Goal: Navigation & Orientation: Understand site structure

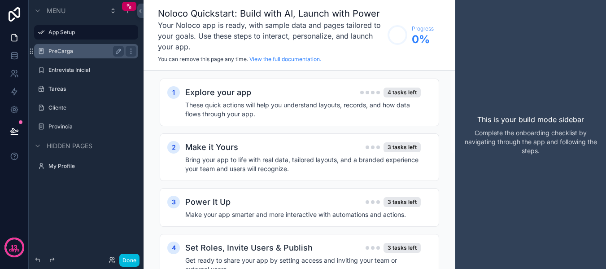
click at [67, 55] on label "PreCarga" at bounding box center [84, 51] width 72 height 7
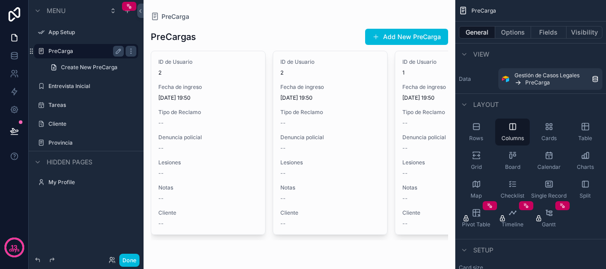
scroll to position [43, 0]
click at [87, 90] on label "Entrevista Inicial" at bounding box center [84, 86] width 72 height 7
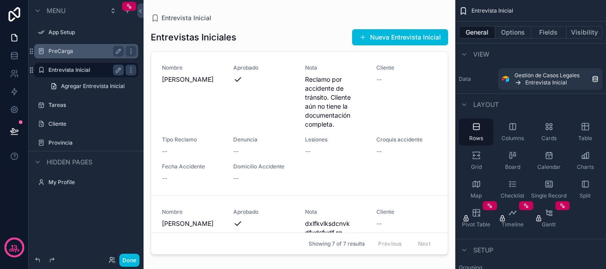
drag, startPoint x: 423, startPoint y: 83, endPoint x: 425, endPoint y: 108, distance: 24.7
click at [425, 108] on div "scrollable content" at bounding box center [300, 129] width 312 height 258
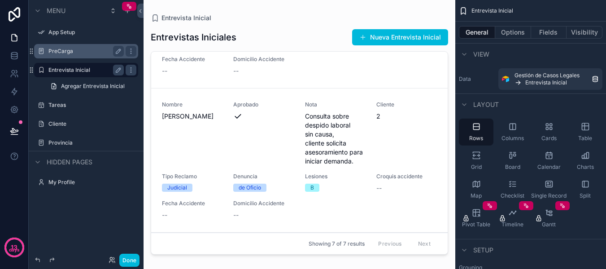
scroll to position [961, 0]
click at [73, 109] on label "Tareas" at bounding box center [84, 104] width 72 height 7
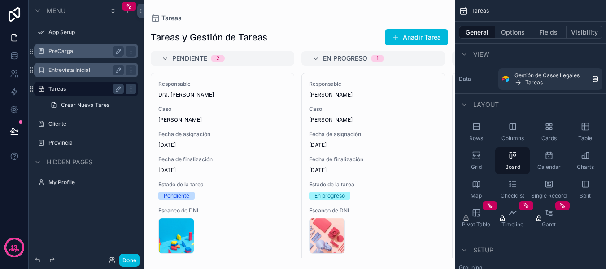
drag, startPoint x: 433, startPoint y: 164, endPoint x: 431, endPoint y: 195, distance: 31.0
click at [431, 195] on div "scrollable content" at bounding box center [300, 134] width 312 height 269
click at [57, 127] on label "Cliente" at bounding box center [84, 123] width 72 height 7
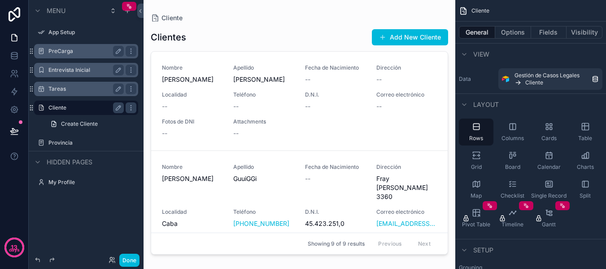
click at [424, 79] on div "scrollable content" at bounding box center [300, 129] width 312 height 258
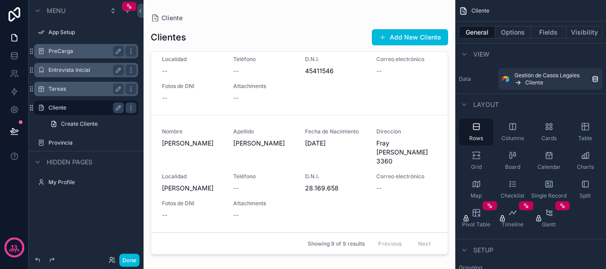
scroll to position [792, 0]
click at [71, 146] on label "Provincia" at bounding box center [84, 142] width 72 height 7
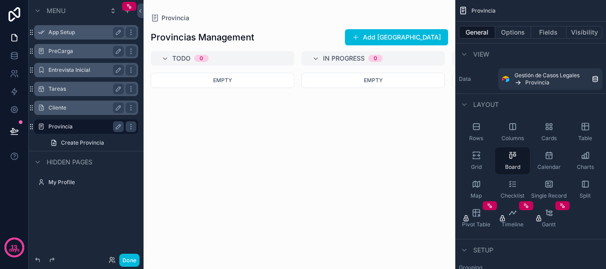
click at [70, 34] on label "App Setup" at bounding box center [84, 32] width 72 height 7
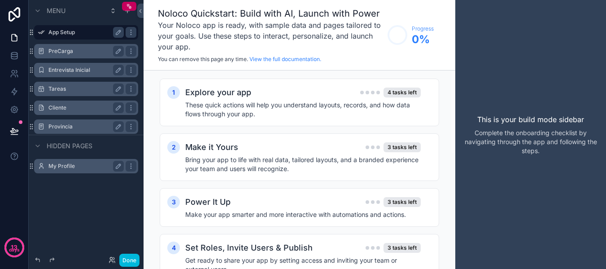
click at [73, 170] on label "My Profile" at bounding box center [84, 165] width 72 height 7
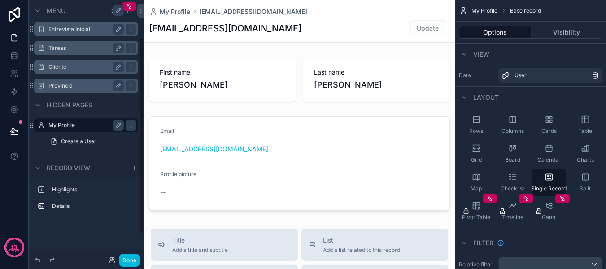
click at [70, 70] on label "Cliente" at bounding box center [84, 66] width 72 height 7
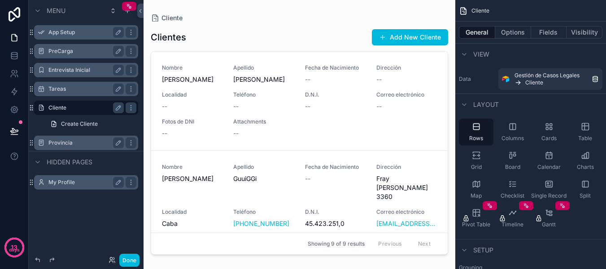
click at [70, 55] on label "PreCarga" at bounding box center [84, 51] width 72 height 7
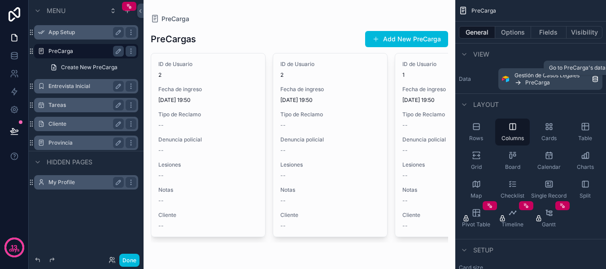
click at [550, 86] on div "Gestión de Casos Legales PreCarga" at bounding box center [552, 79] width 77 height 14
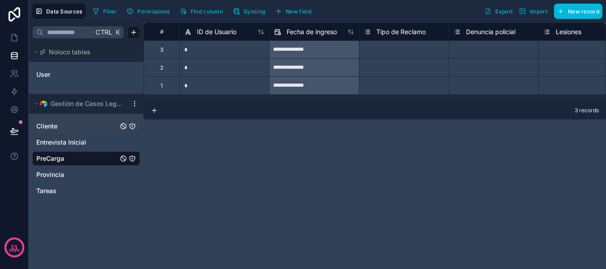
click at [57, 131] on span "Cliente" at bounding box center [46, 126] width 21 height 9
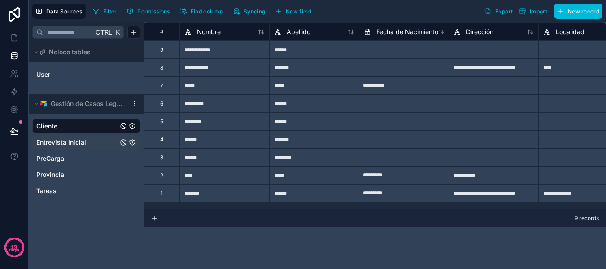
click at [61, 147] on span "Entrevista Inicial" at bounding box center [61, 142] width 50 height 9
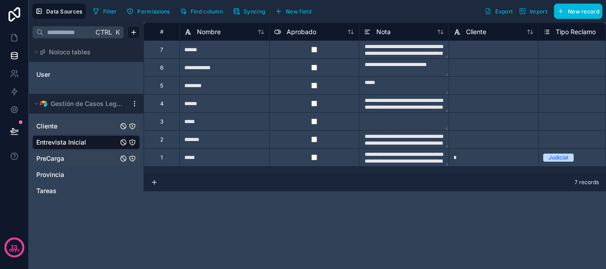
click at [57, 163] on span "PreCarga" at bounding box center [50, 158] width 28 height 9
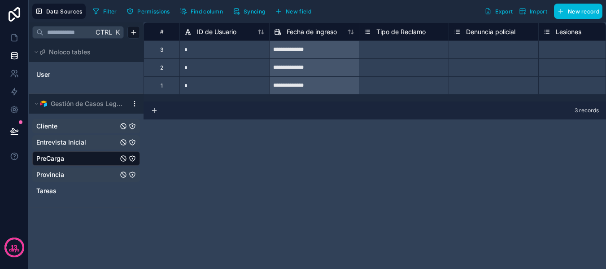
click at [57, 179] on span "Provincia" at bounding box center [50, 174] width 28 height 9
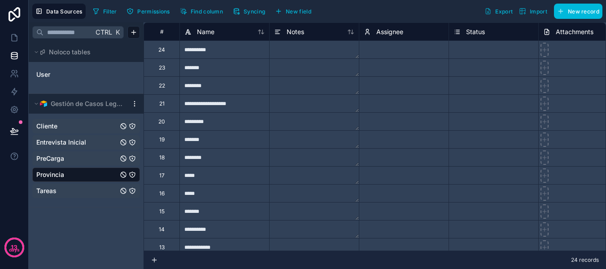
click at [56, 195] on span "Tareas" at bounding box center [46, 190] width 20 height 9
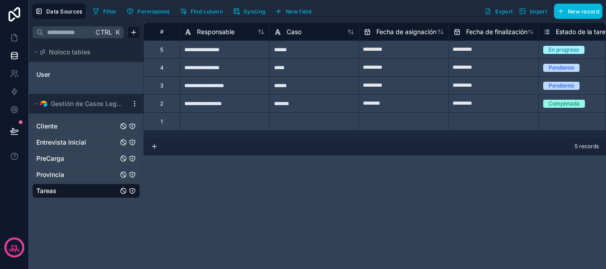
click at [57, 131] on span "Cliente" at bounding box center [46, 126] width 21 height 9
